Goal: Transaction & Acquisition: Purchase product/service

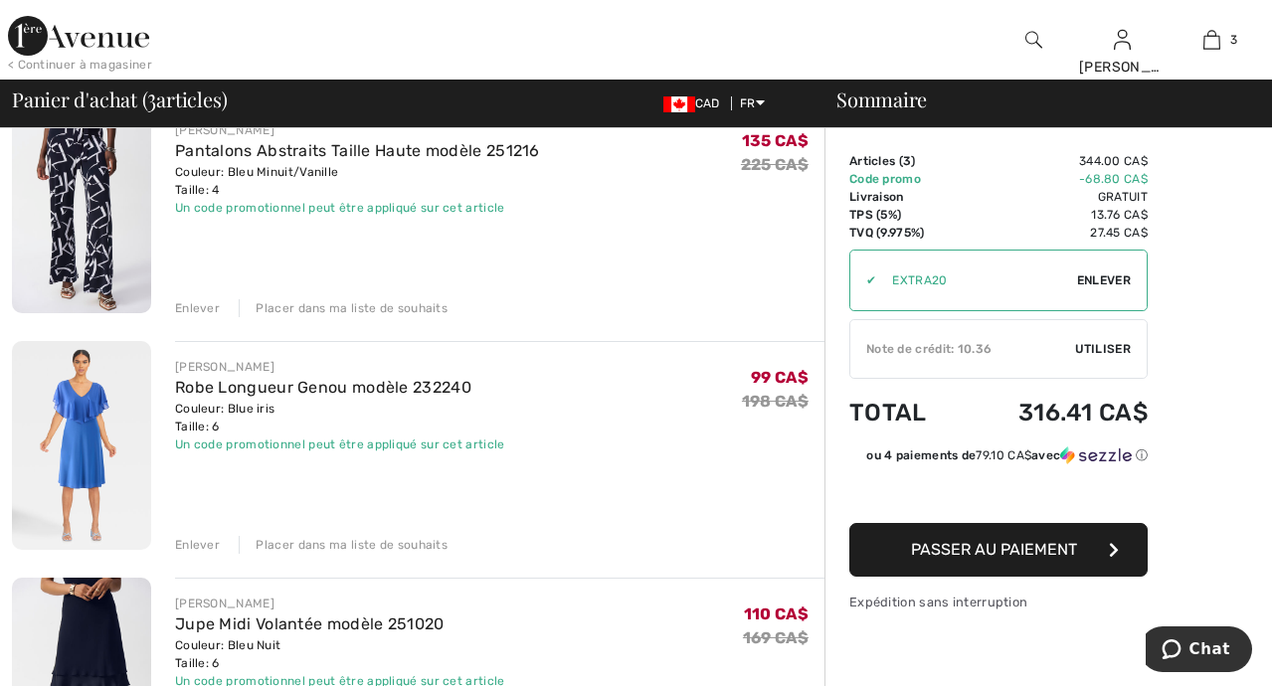
scroll to position [298, 0]
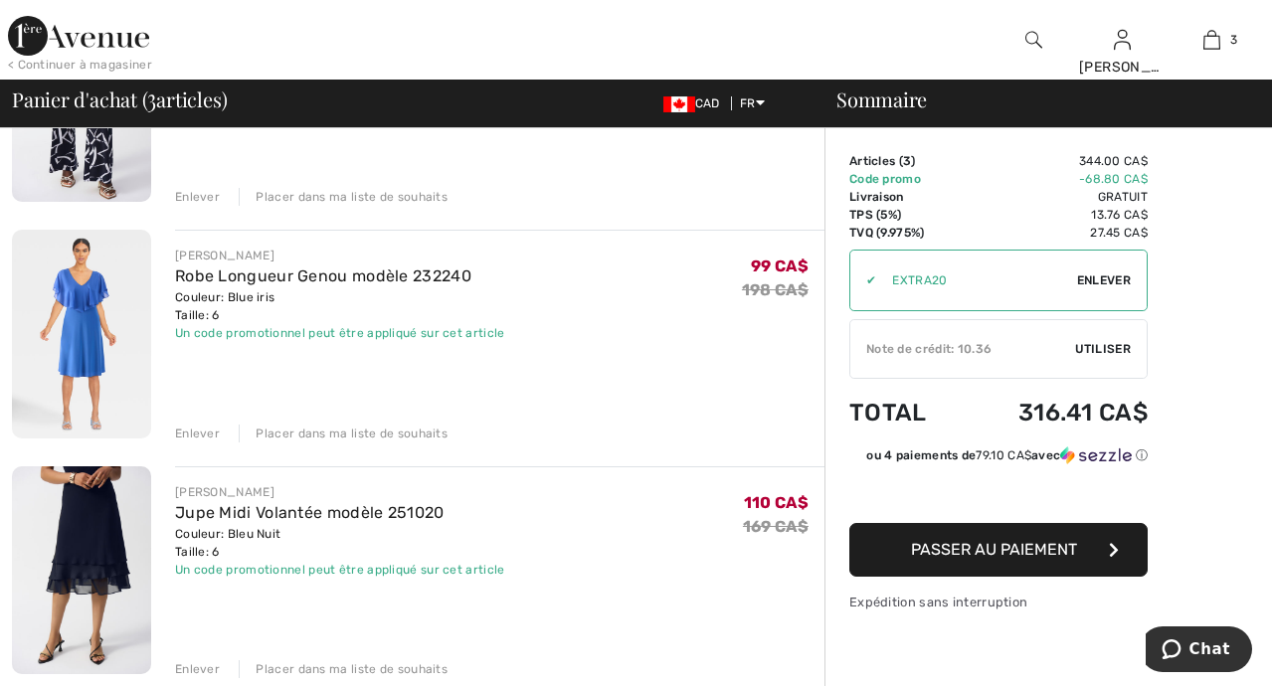
click at [94, 302] on img at bounding box center [81, 334] width 139 height 209
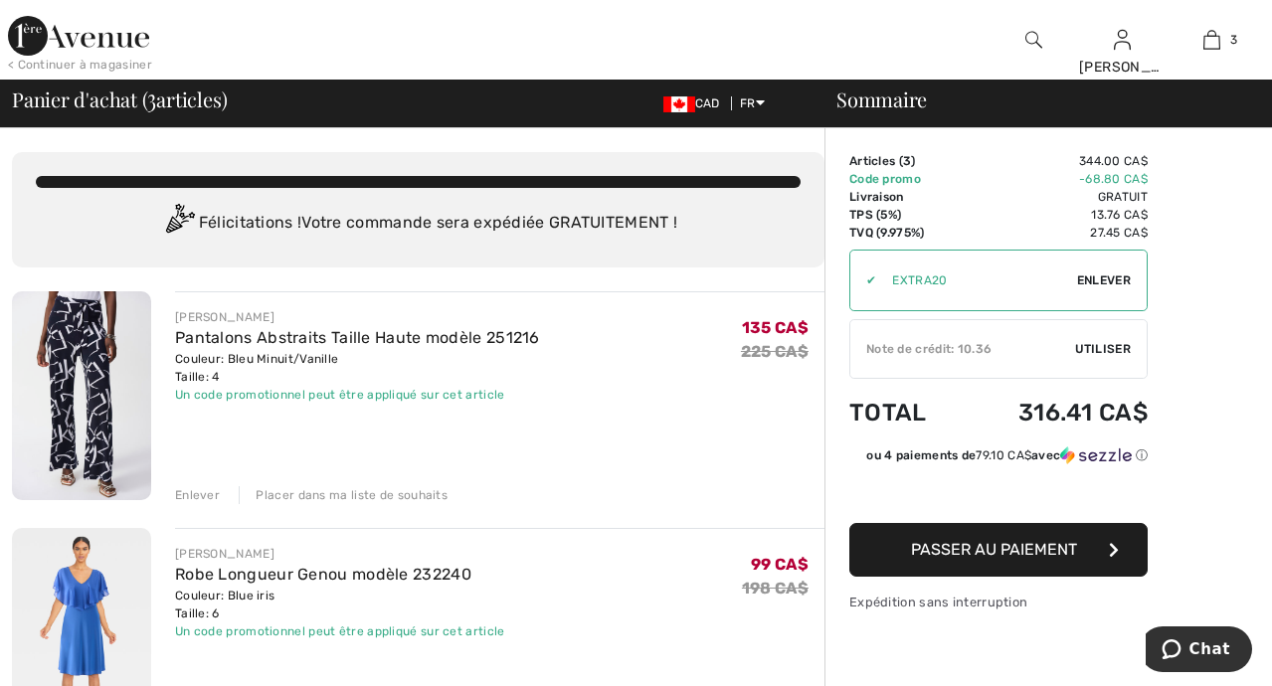
click at [85, 396] on img at bounding box center [81, 395] width 139 height 209
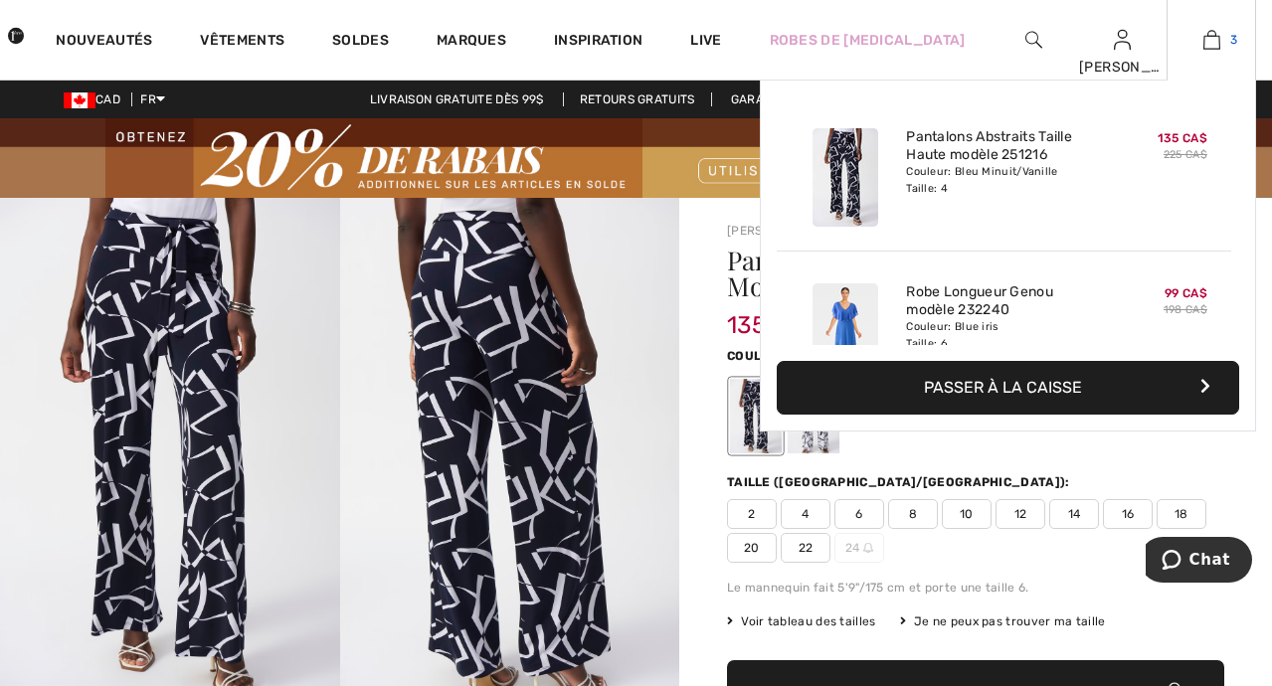
click at [1212, 41] on img at bounding box center [1212, 40] width 17 height 24
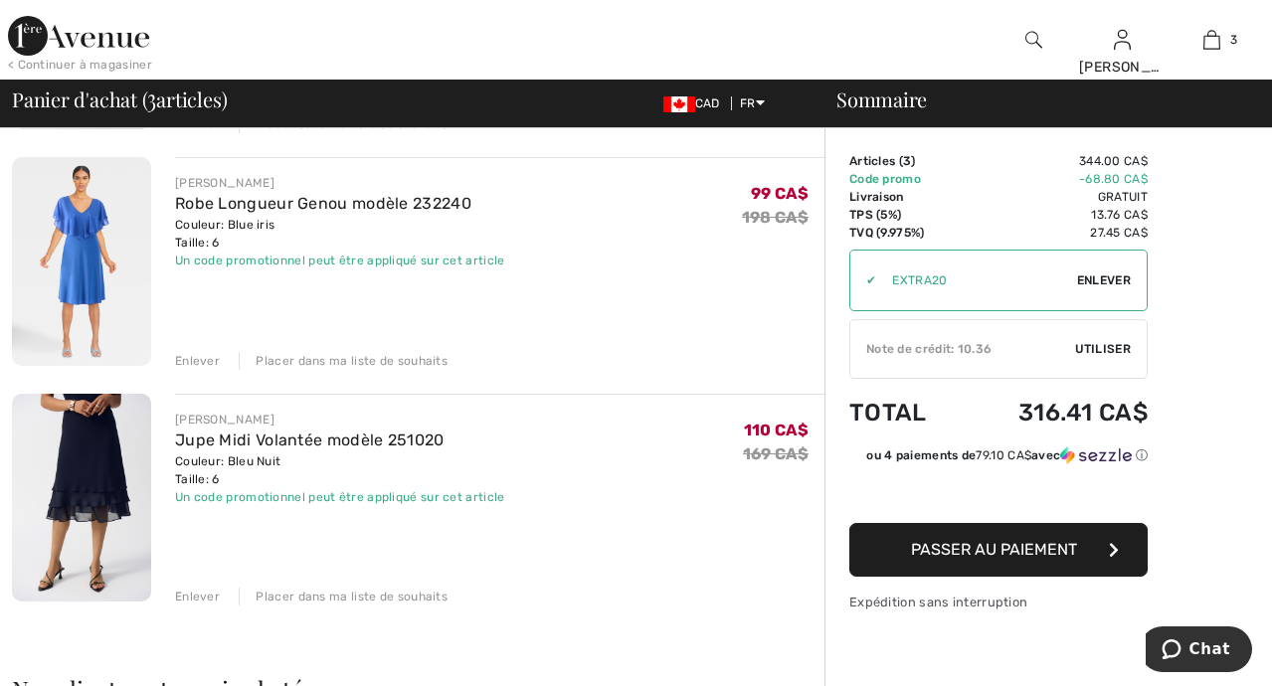
scroll to position [398, 0]
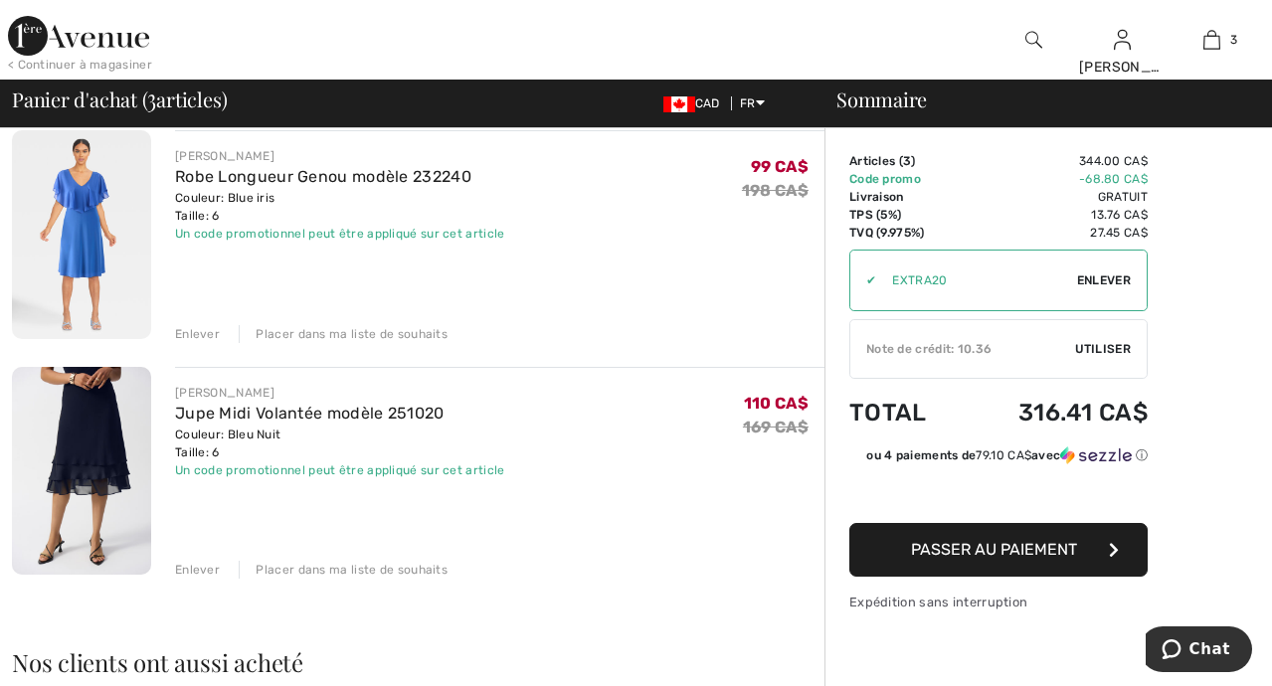
click at [189, 572] on div "Enlever" at bounding box center [197, 570] width 45 height 18
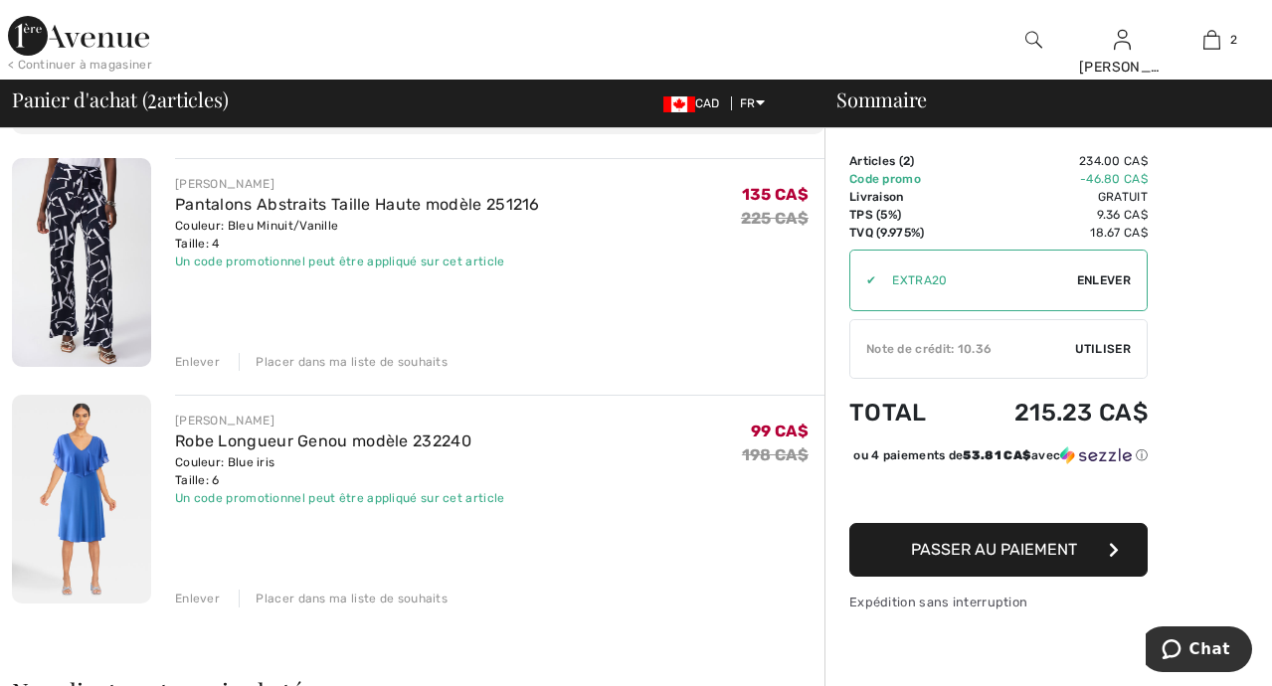
scroll to position [99, 0]
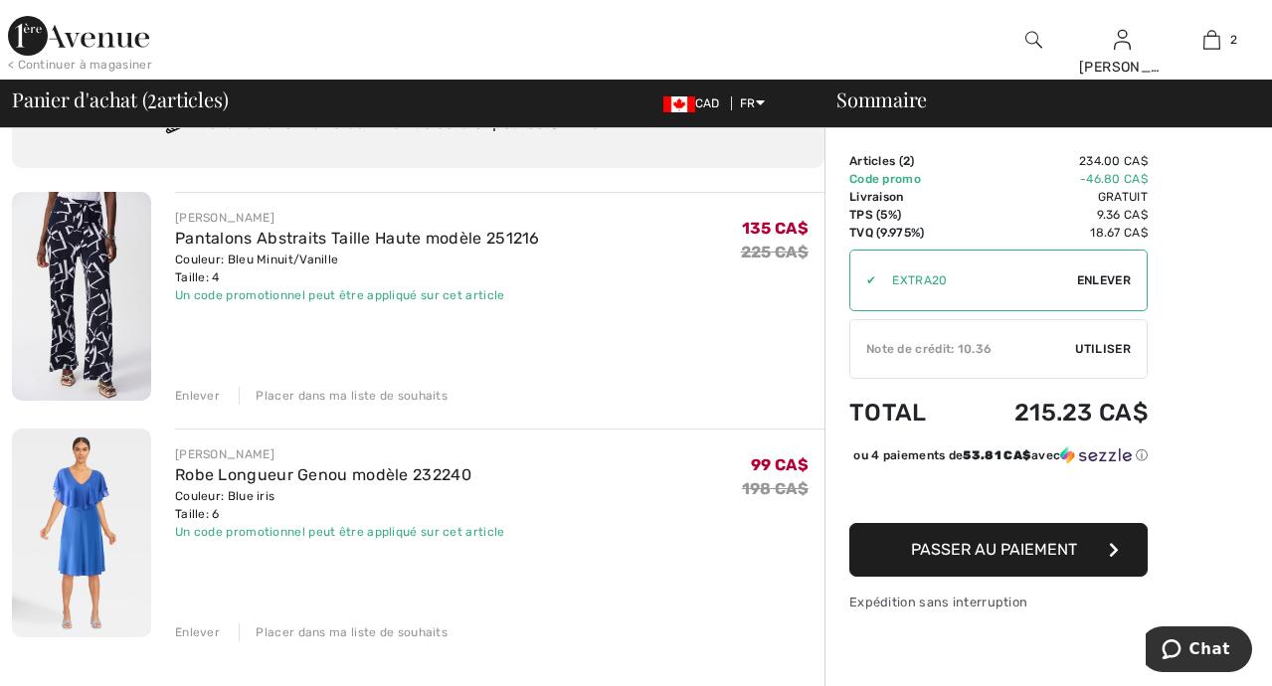
click at [206, 394] on div "Enlever" at bounding box center [197, 396] width 45 height 18
